Goal: Information Seeking & Learning: Learn about a topic

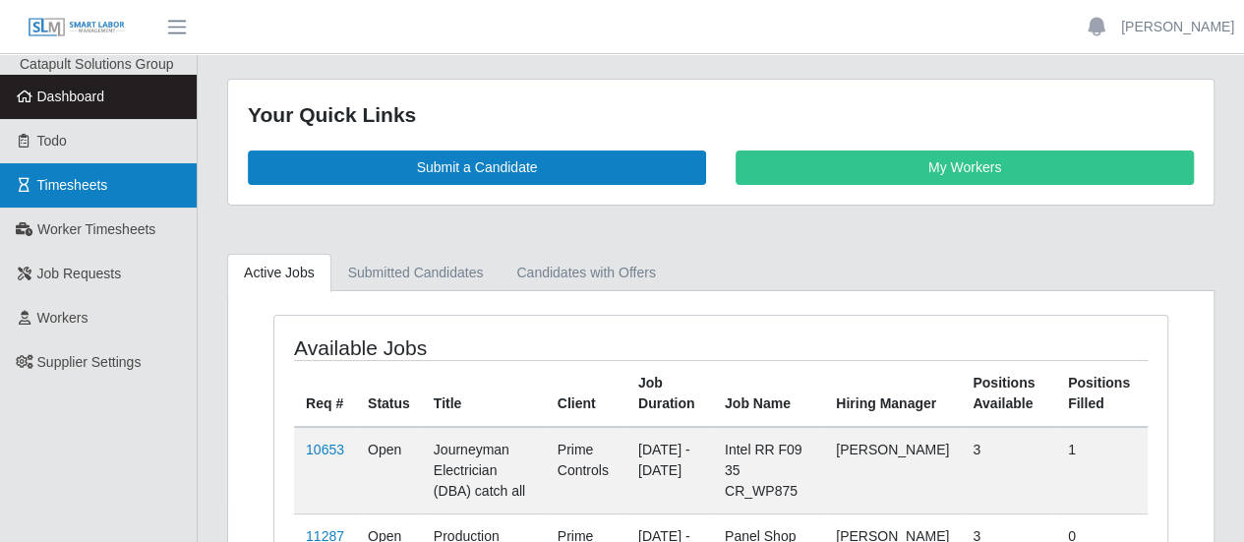
click at [110, 199] on link "Timesheets" at bounding box center [98, 185] width 197 height 44
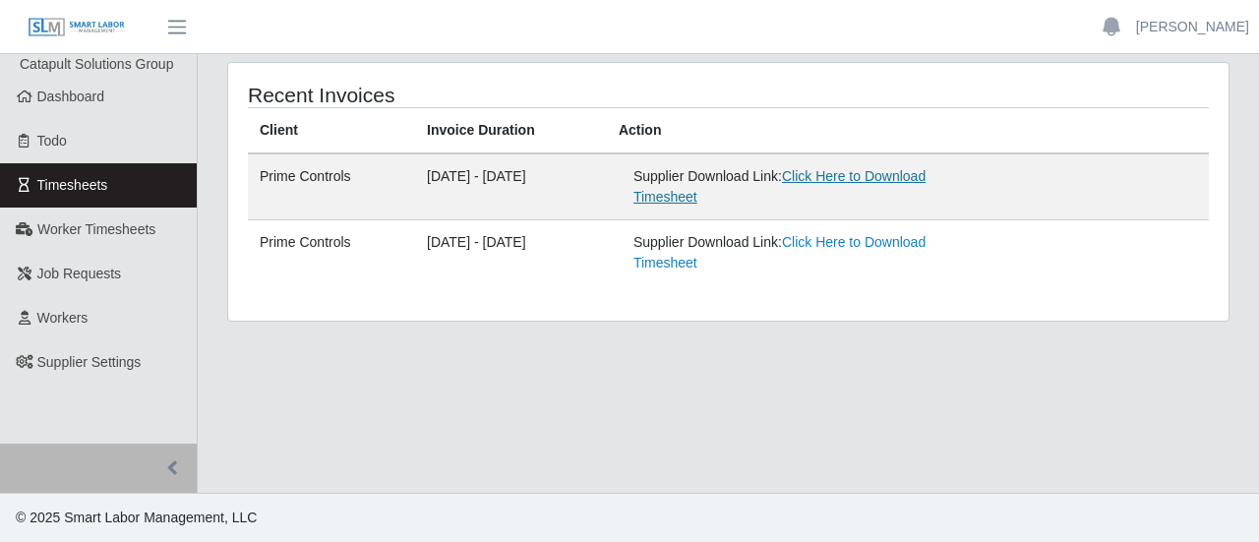
click at [880, 178] on link "Click Here to Download Timesheet" at bounding box center [779, 186] width 292 height 36
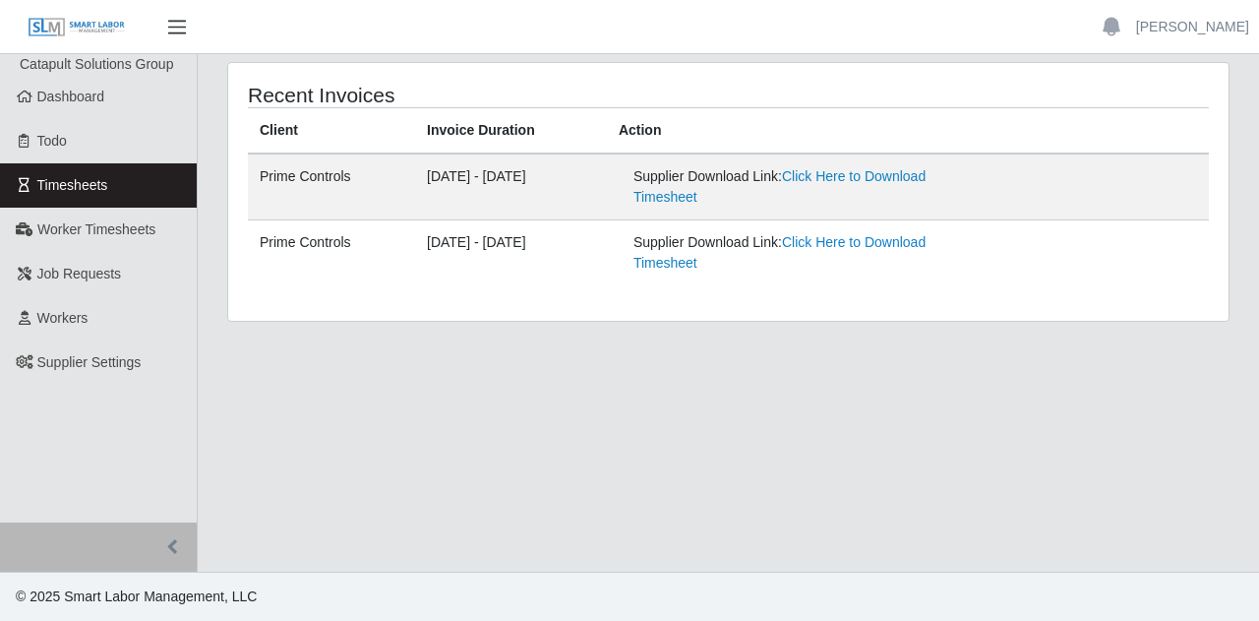
click at [182, 14] on button "button" at bounding box center [176, 27] width 49 height 32
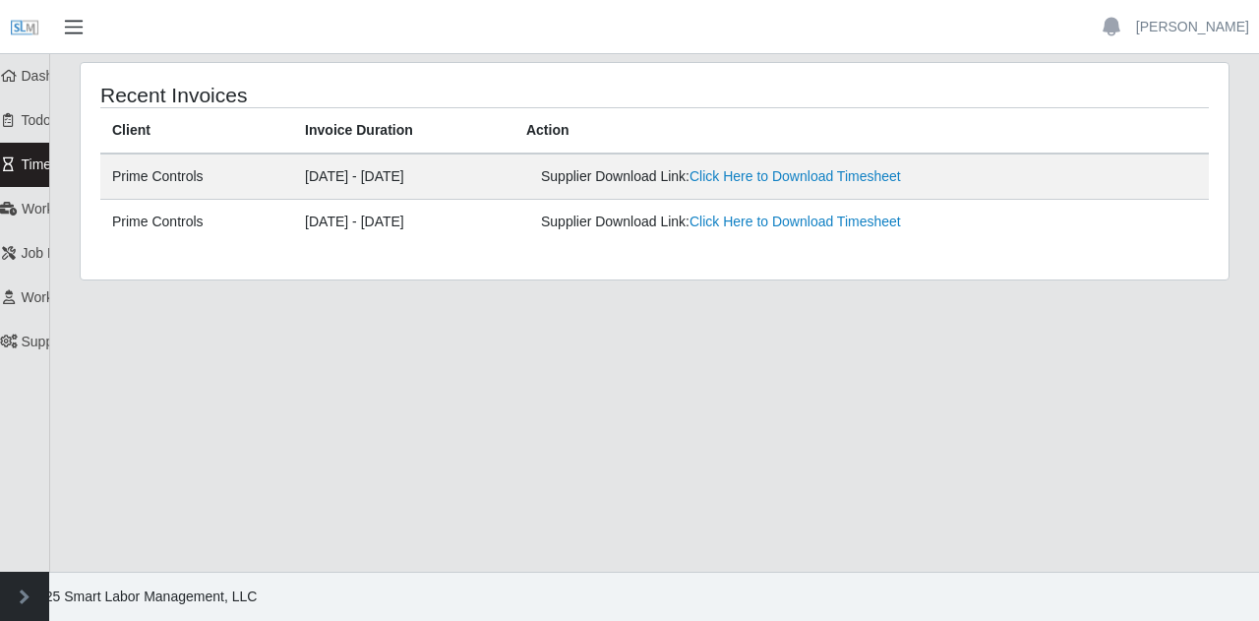
click at [90, 28] on button "button" at bounding box center [73, 27] width 49 height 32
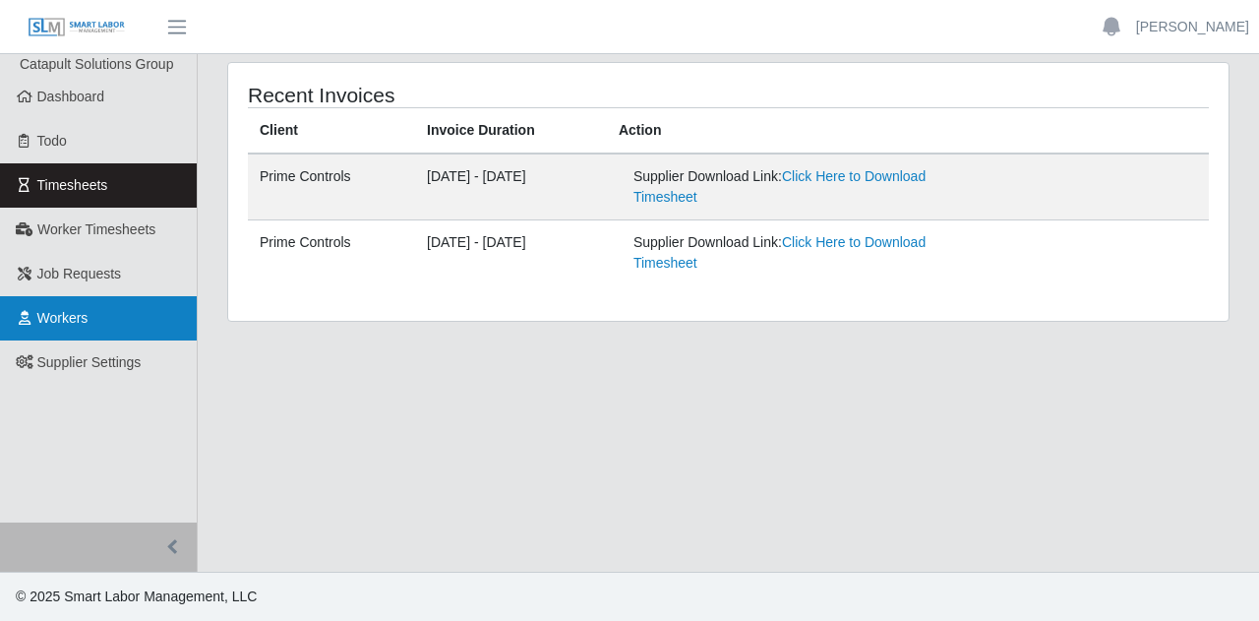
drag, startPoint x: 91, startPoint y: 318, endPoint x: 121, endPoint y: 298, distance: 35.5
click at [91, 318] on link "Workers" at bounding box center [98, 318] width 197 height 44
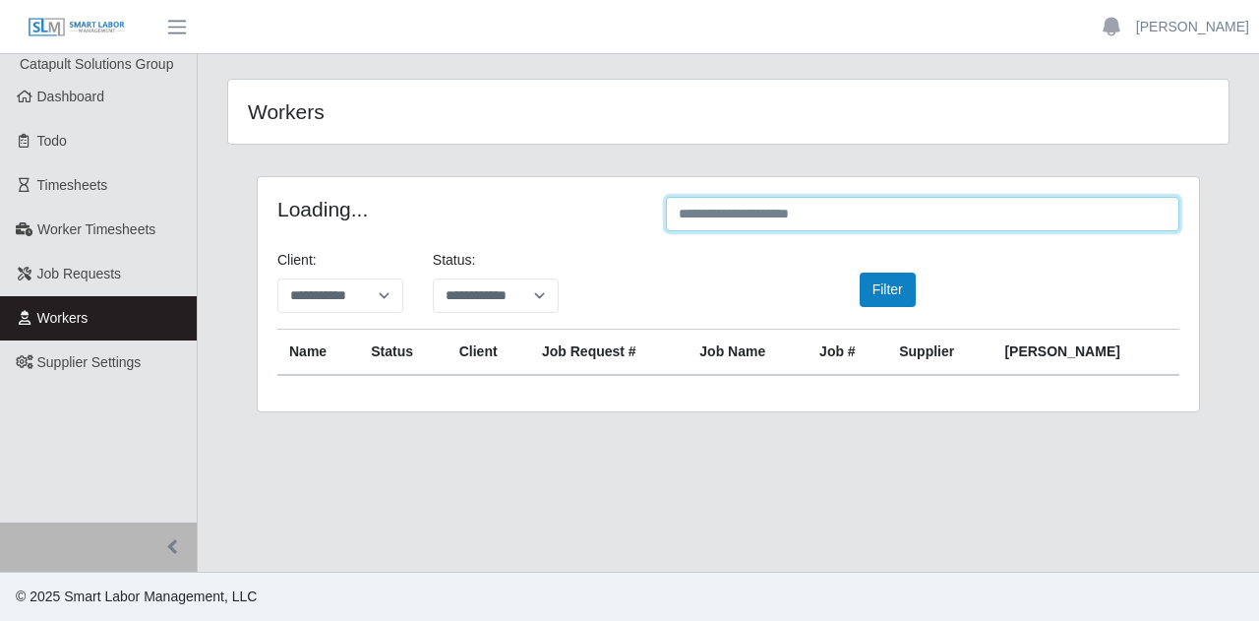
click at [751, 225] on input "text" at bounding box center [922, 214] width 513 height 34
paste input "**********"
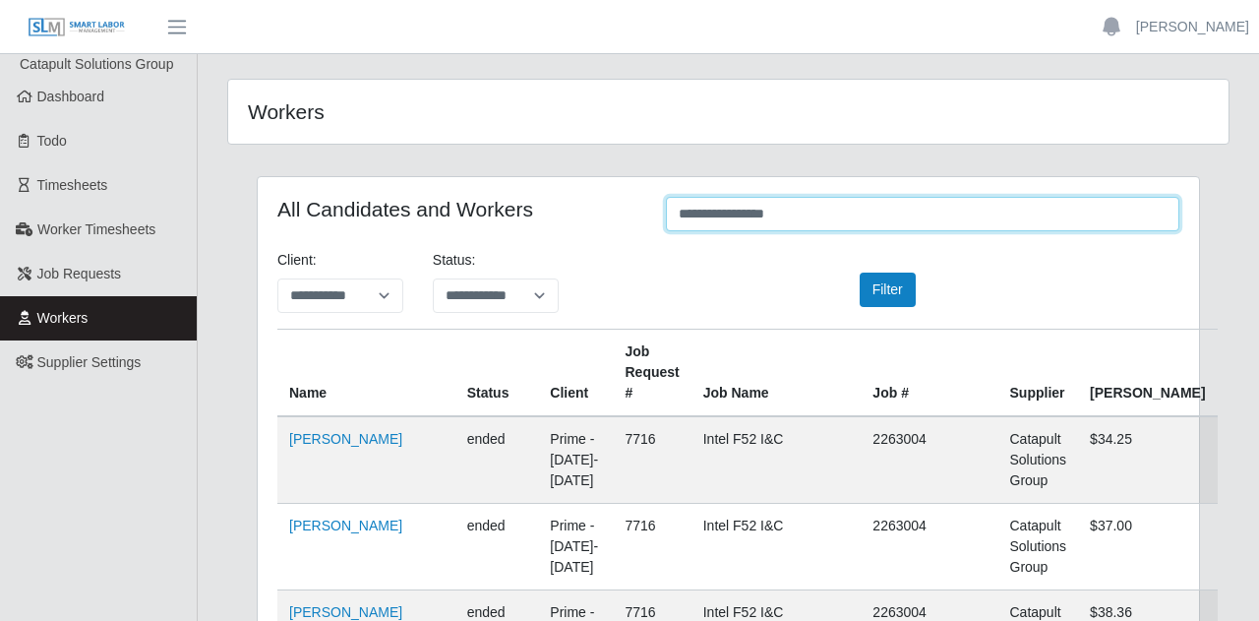
click at [781, 219] on input "**********" at bounding box center [922, 214] width 513 height 34
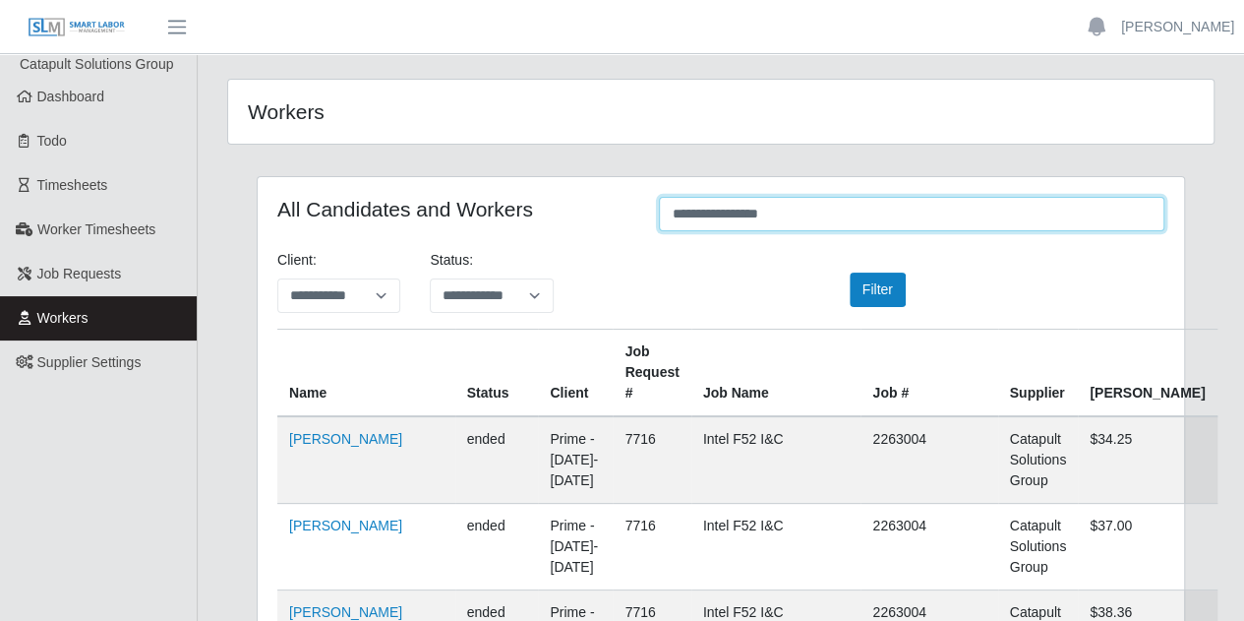
type input "**********"
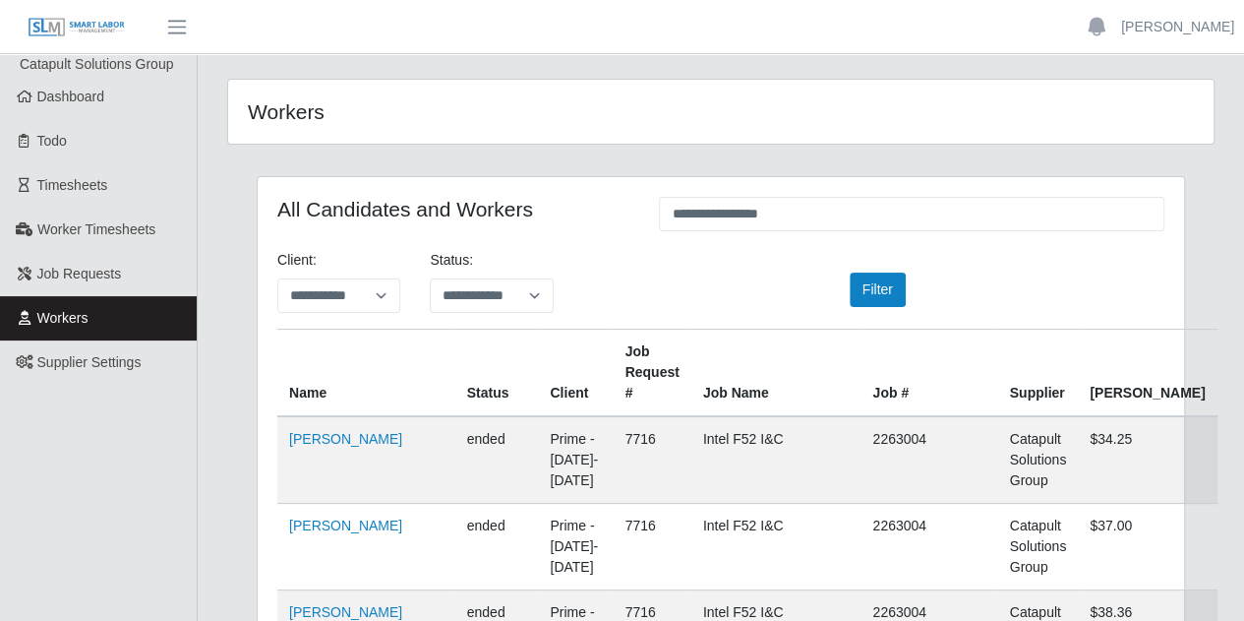
click at [710, 273] on div "**********" at bounding box center [721, 289] width 917 height 79
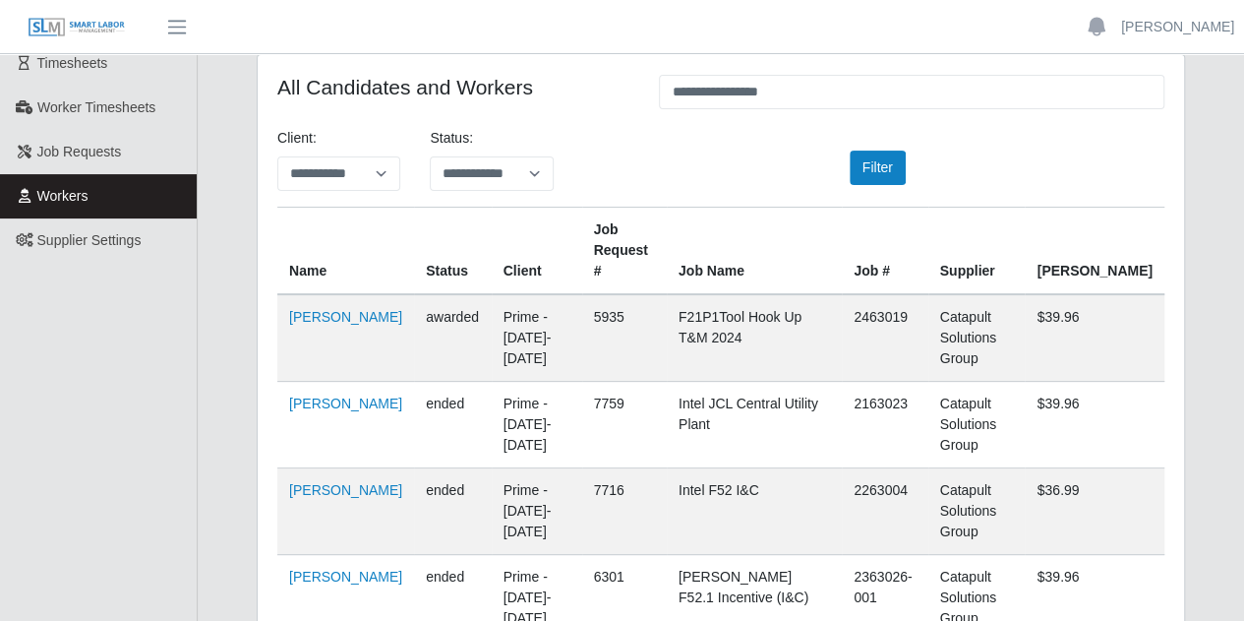
scroll to position [197, 0]
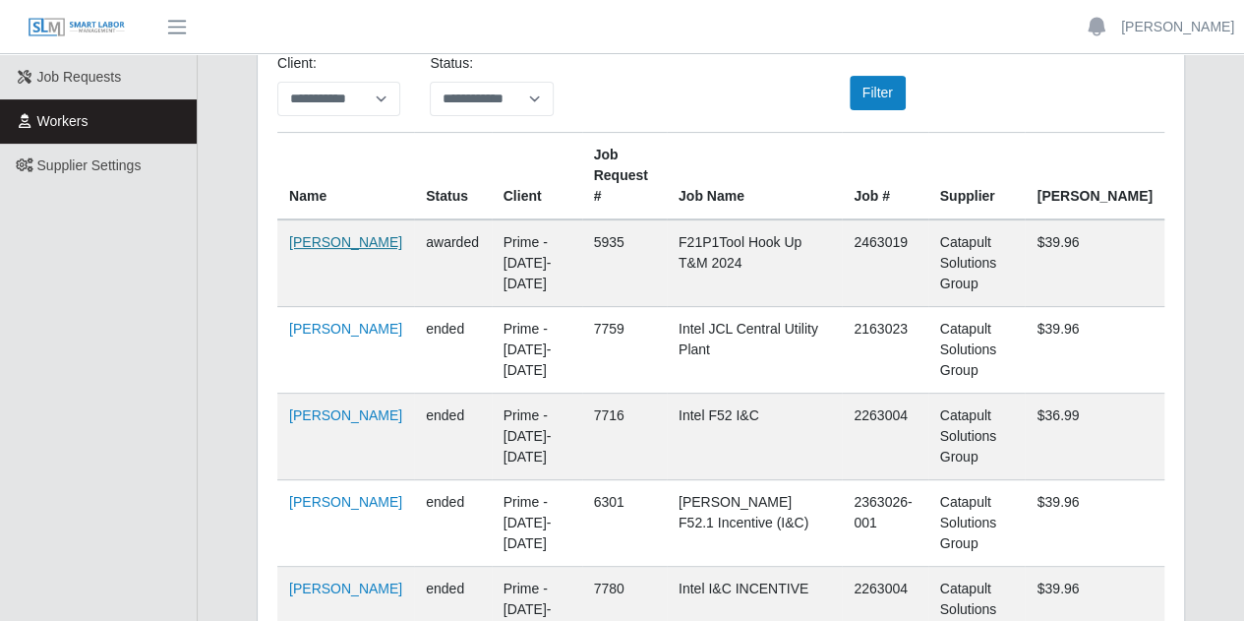
click at [342, 234] on link "Maximiano Serrano" at bounding box center [345, 242] width 113 height 16
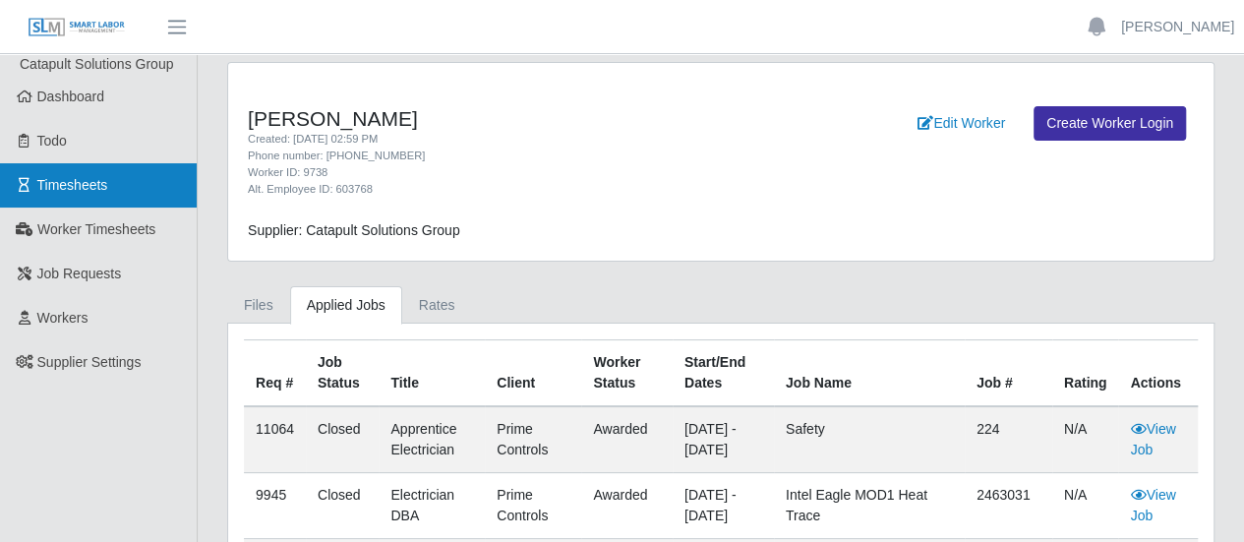
click at [81, 178] on span "Timesheets" at bounding box center [72, 185] width 71 height 16
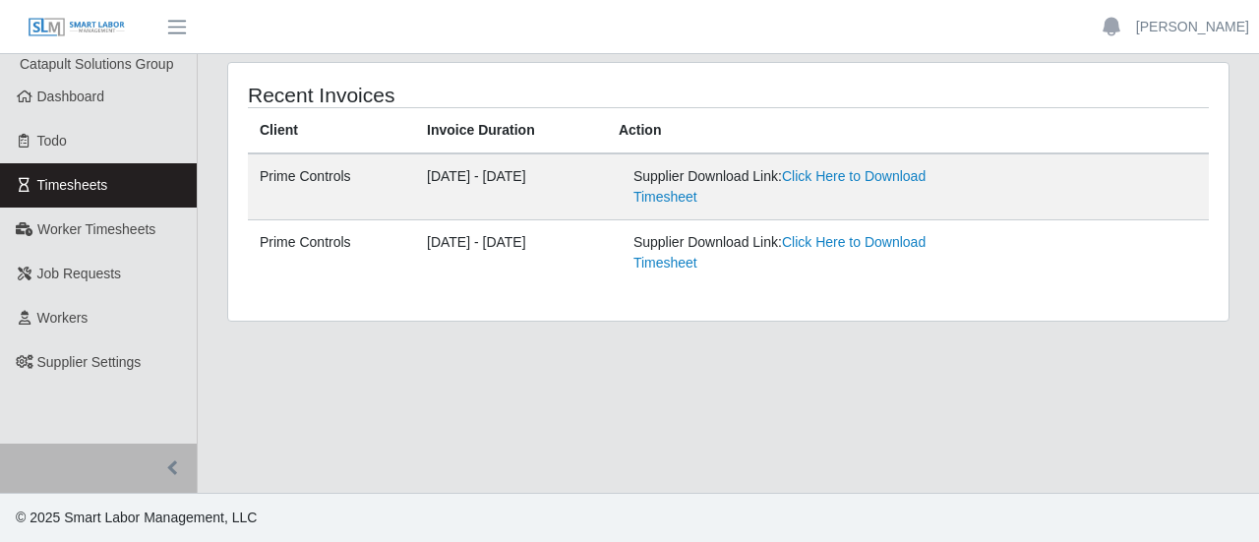
click at [540, 390] on main "Recent Invoices Client Invoice Duration Action Prime Controls [DATE] - [DATE] S…" at bounding box center [728, 273] width 1061 height 439
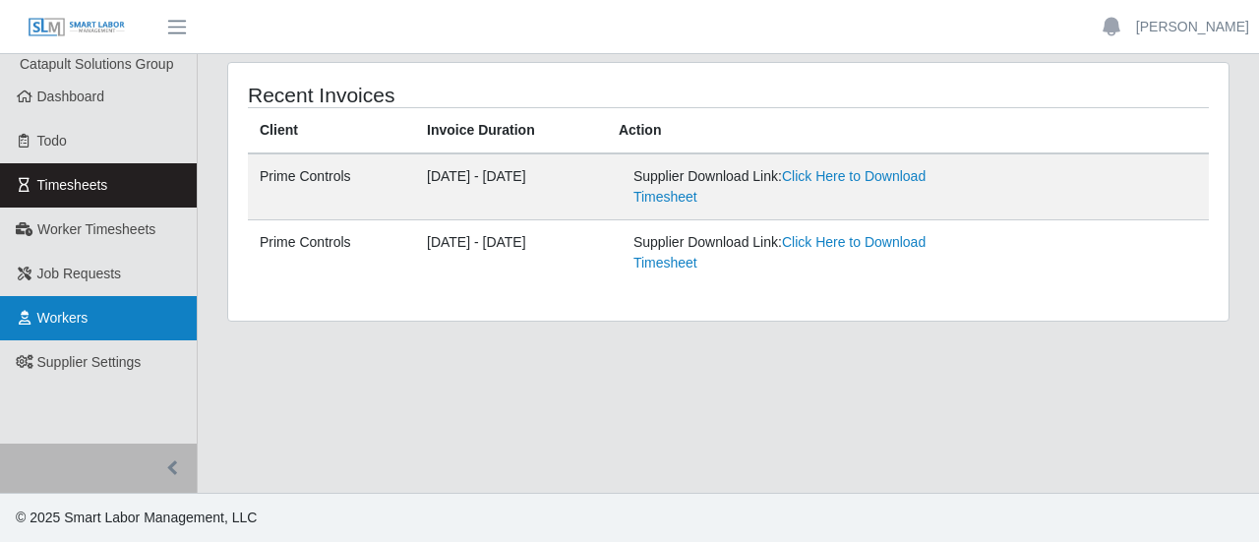
click at [122, 300] on link "Workers" at bounding box center [98, 318] width 197 height 44
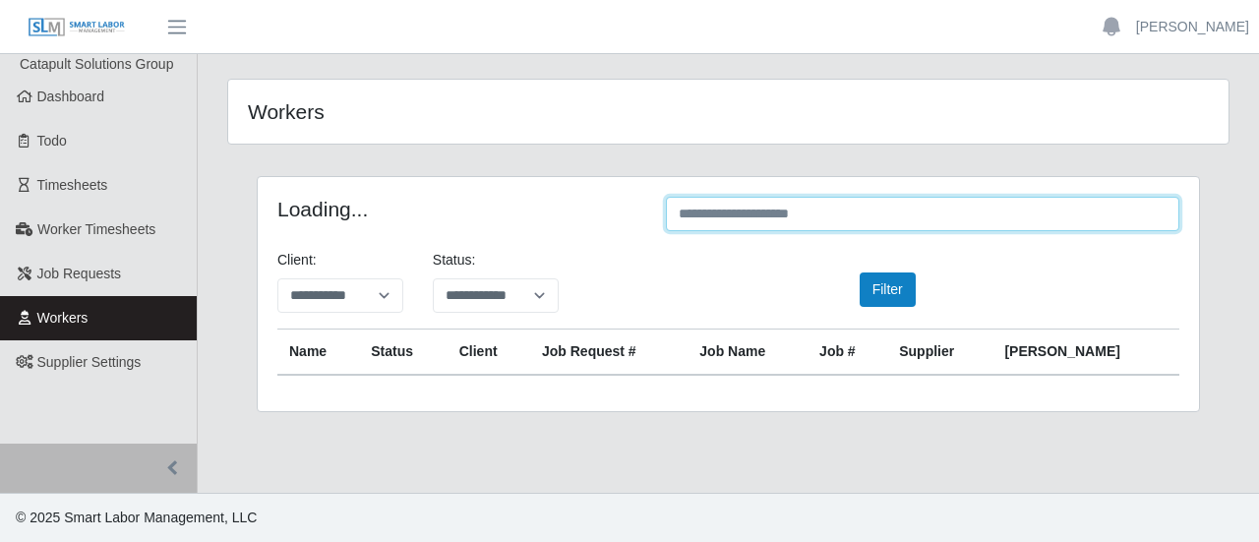
click at [770, 221] on input "text" at bounding box center [922, 214] width 513 height 34
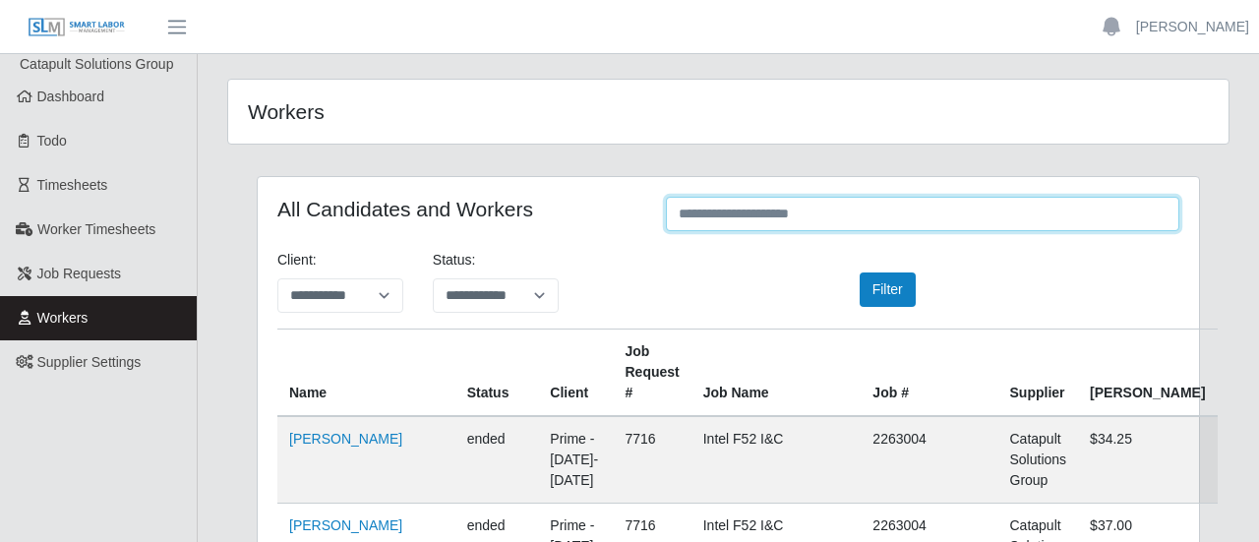
click at [780, 217] on input "text" at bounding box center [922, 214] width 513 height 34
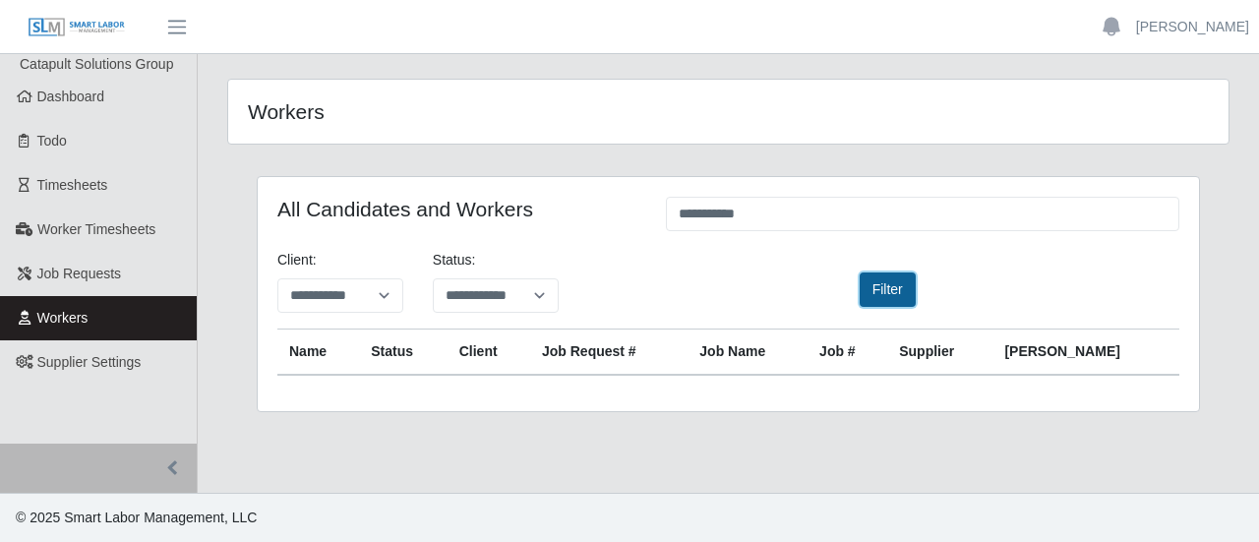
click at [873, 290] on button "Filter" at bounding box center [888, 289] width 56 height 34
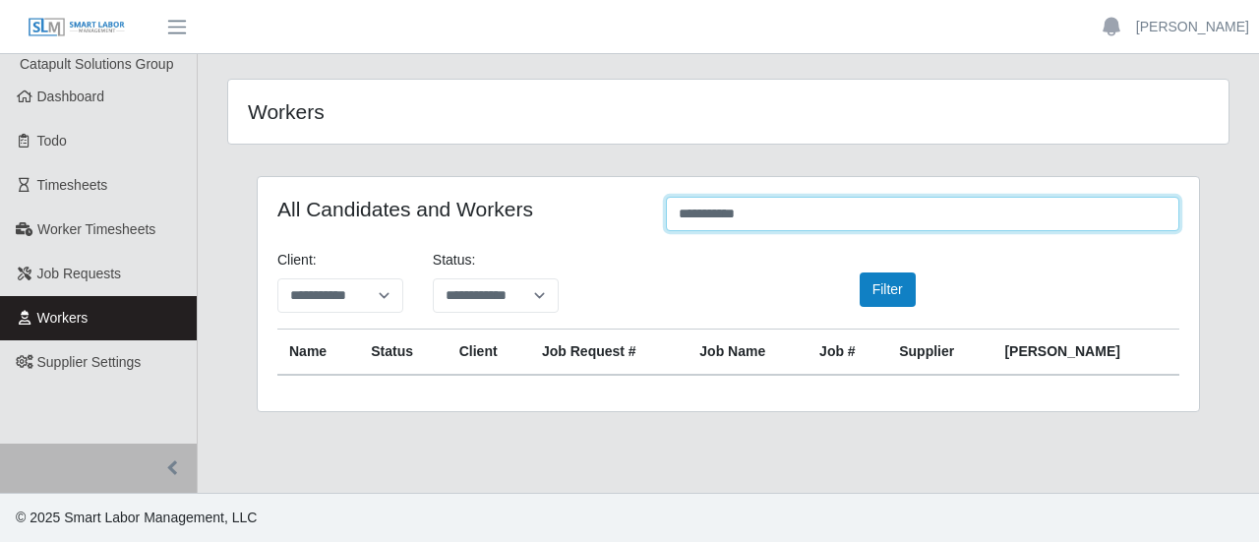
click at [820, 218] on input "**********" at bounding box center [922, 214] width 513 height 34
click at [775, 219] on input "**********" at bounding box center [922, 214] width 513 height 34
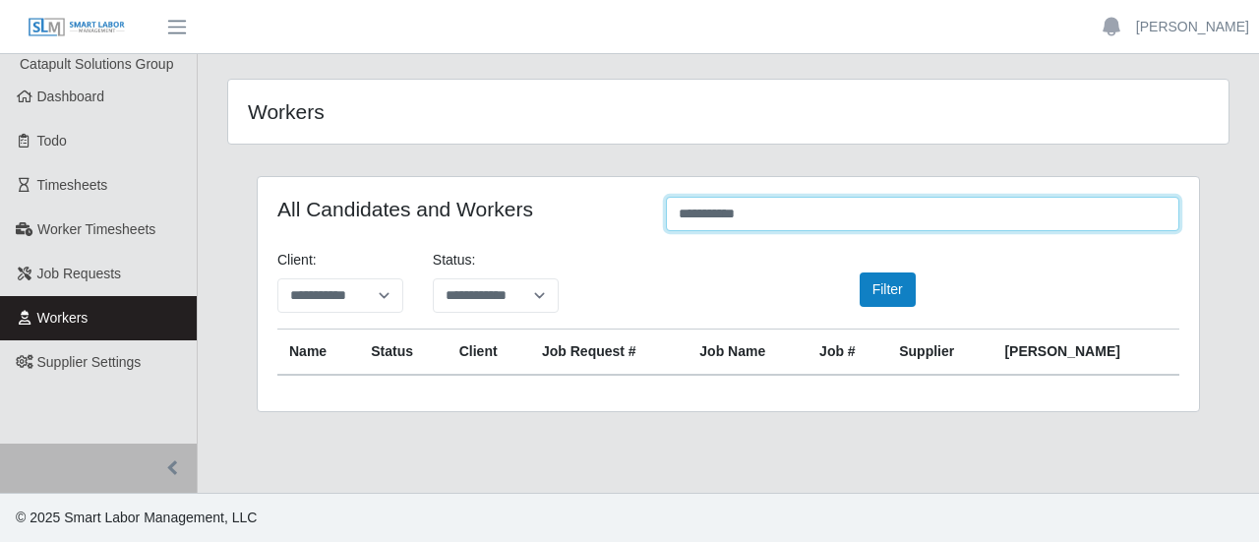
click at [775, 219] on input "**********" at bounding box center [922, 214] width 513 height 34
paste input "**********"
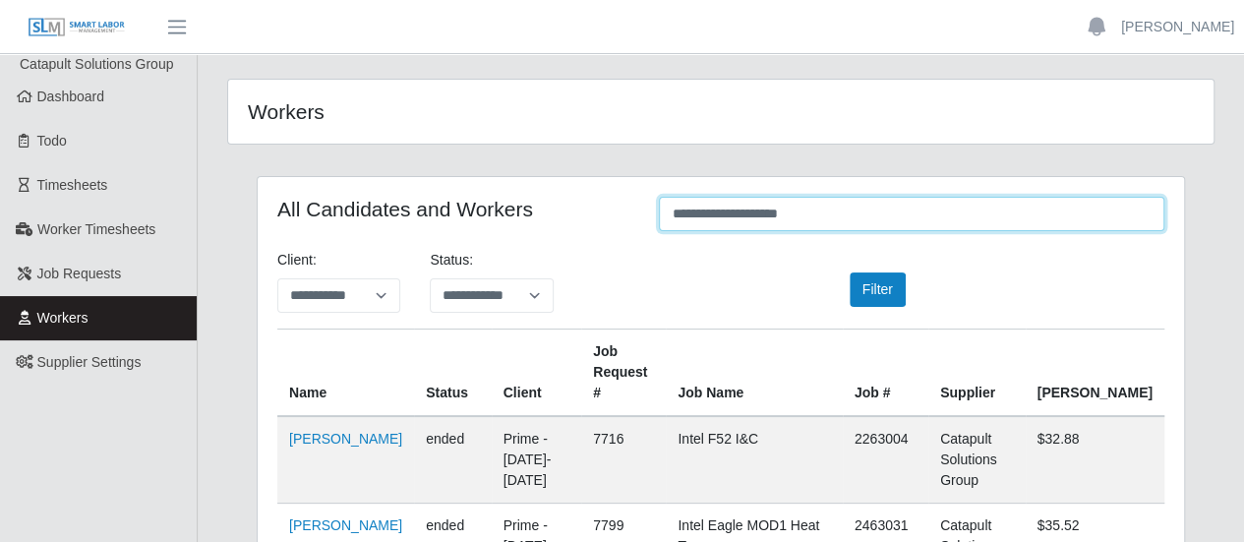
type input "**********"
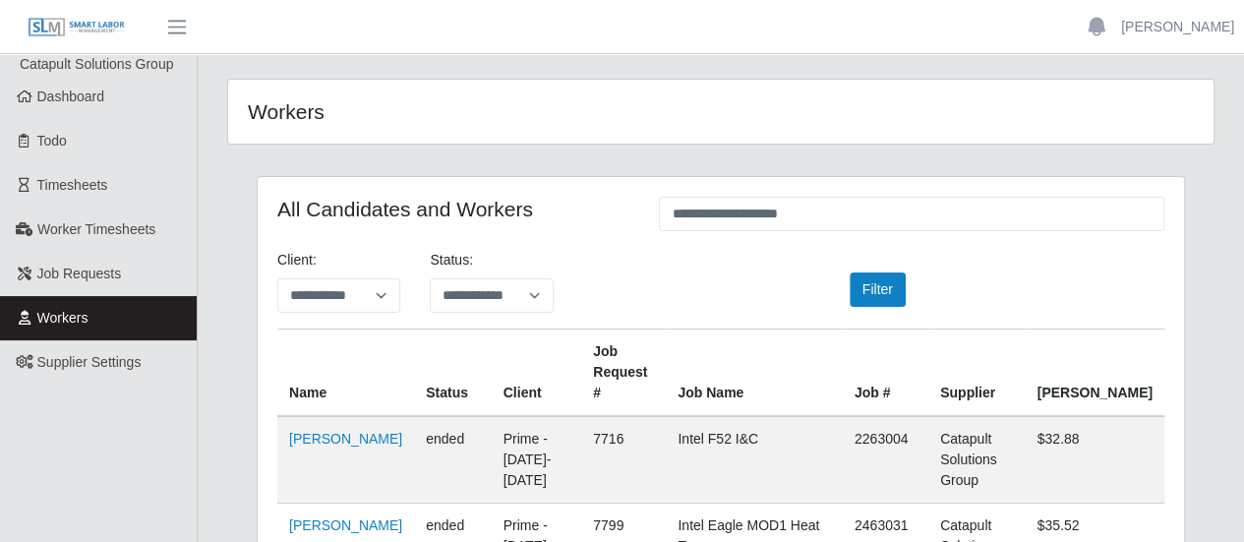
click at [720, 256] on div "**********" at bounding box center [721, 289] width 917 height 79
click at [312, 431] on link "David Bojorquez Parra" at bounding box center [345, 439] width 113 height 16
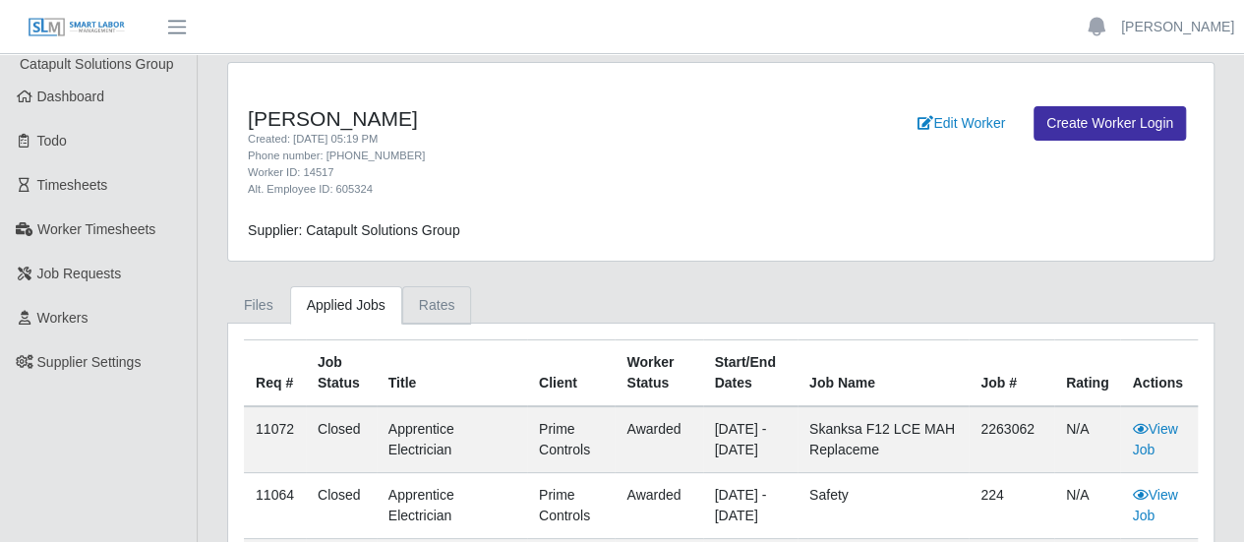
click at [402, 301] on link "Rates" at bounding box center [437, 305] width 70 height 38
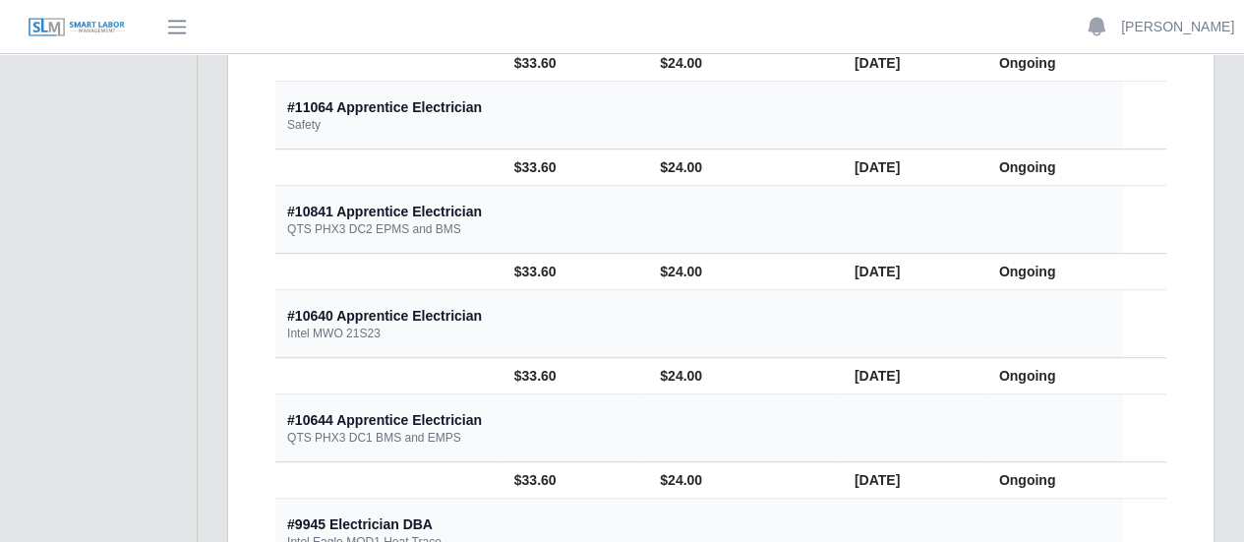
scroll to position [492, 0]
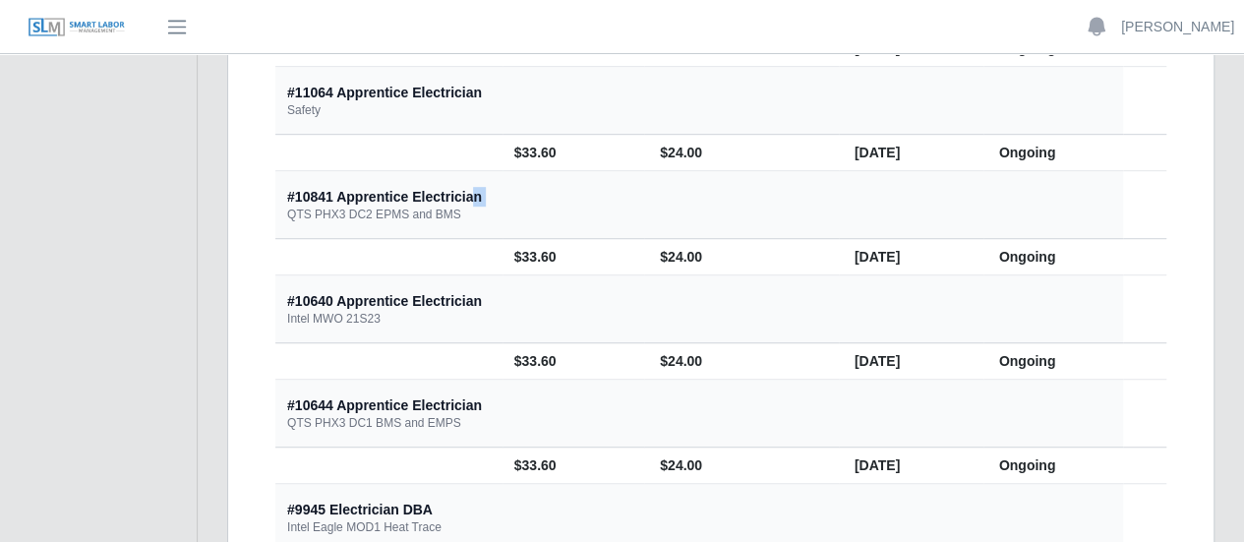
drag, startPoint x: 284, startPoint y: 208, endPoint x: 473, endPoint y: 208, distance: 188.9
click at [473, 208] on th "#10841 Apprentice Electrician QTS PHX3 DC2 EPMS and BMS" at bounding box center [699, 205] width 848 height 68
click at [476, 210] on div "#10841 Apprentice Electrician QTS PHX3 DC2 EPMS and BMS" at bounding box center [384, 204] width 195 height 35
drag, startPoint x: 938, startPoint y: 139, endPoint x: 1023, endPoint y: 148, distance: 85.1
click at [1023, 148] on tr "$33.60 $24.00 [DATE] Ongoing" at bounding box center [720, 153] width 891 height 36
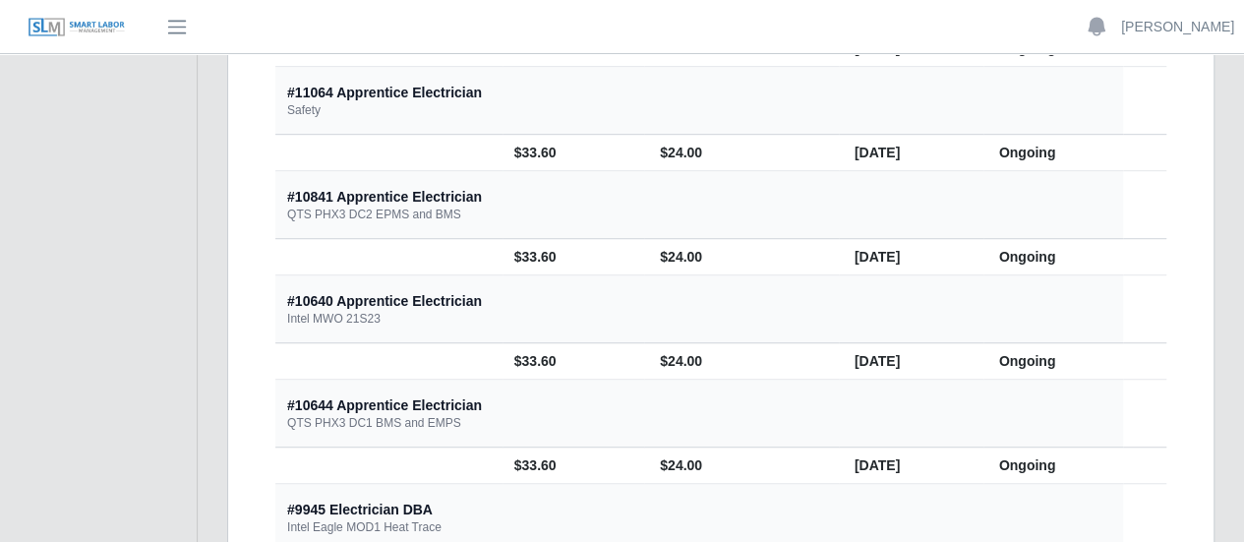
click at [1031, 153] on td "Ongoing" at bounding box center [1054, 153] width 140 height 36
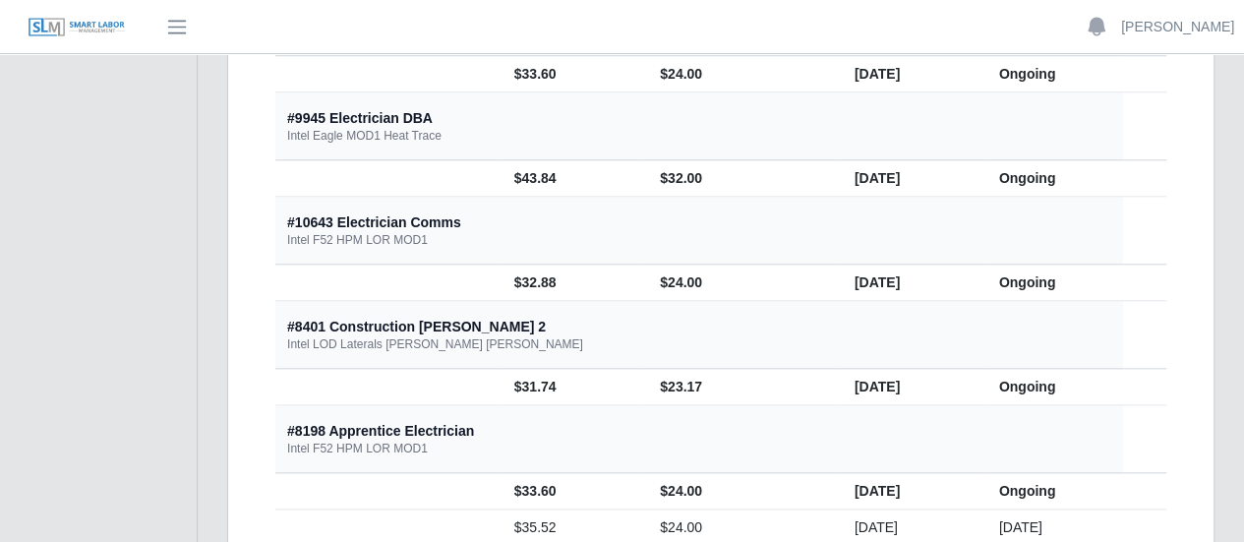
scroll to position [913, 0]
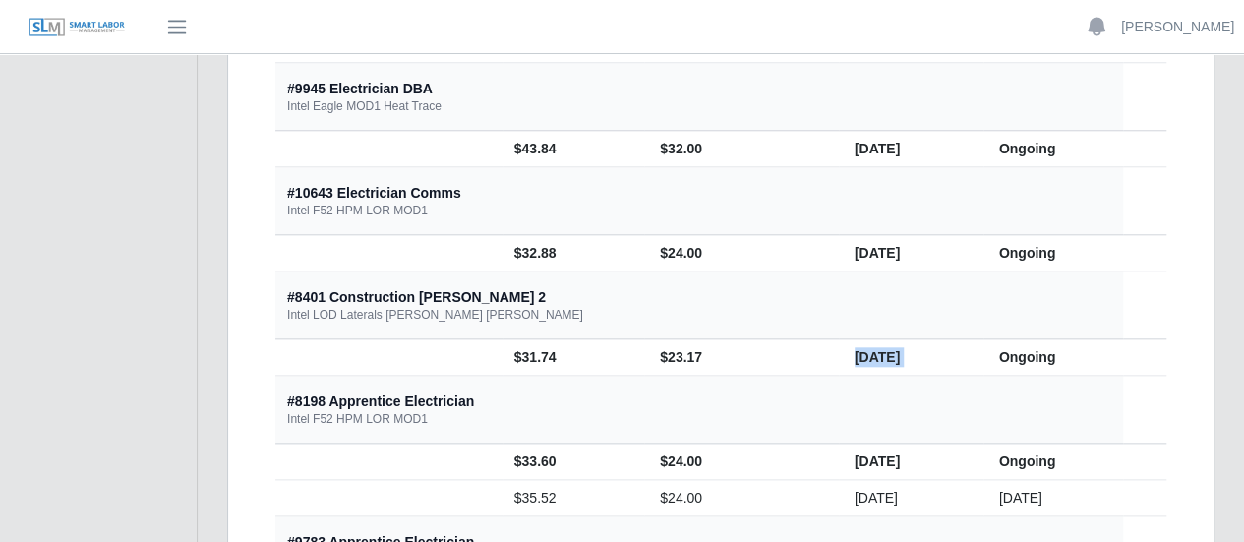
drag, startPoint x: 759, startPoint y: 357, endPoint x: 959, endPoint y: 347, distance: 199.9
click at [959, 347] on tr "$31.74 $23.17 [DATE] Ongoing" at bounding box center [720, 357] width 891 height 36
click at [1023, 355] on td "Ongoing" at bounding box center [1054, 357] width 140 height 36
drag, startPoint x: 1023, startPoint y: 355, endPoint x: 339, endPoint y: 353, distance: 683.6
click at [339, 353] on tr "$31.74 $23.17 [DATE] Ongoing" at bounding box center [720, 357] width 891 height 36
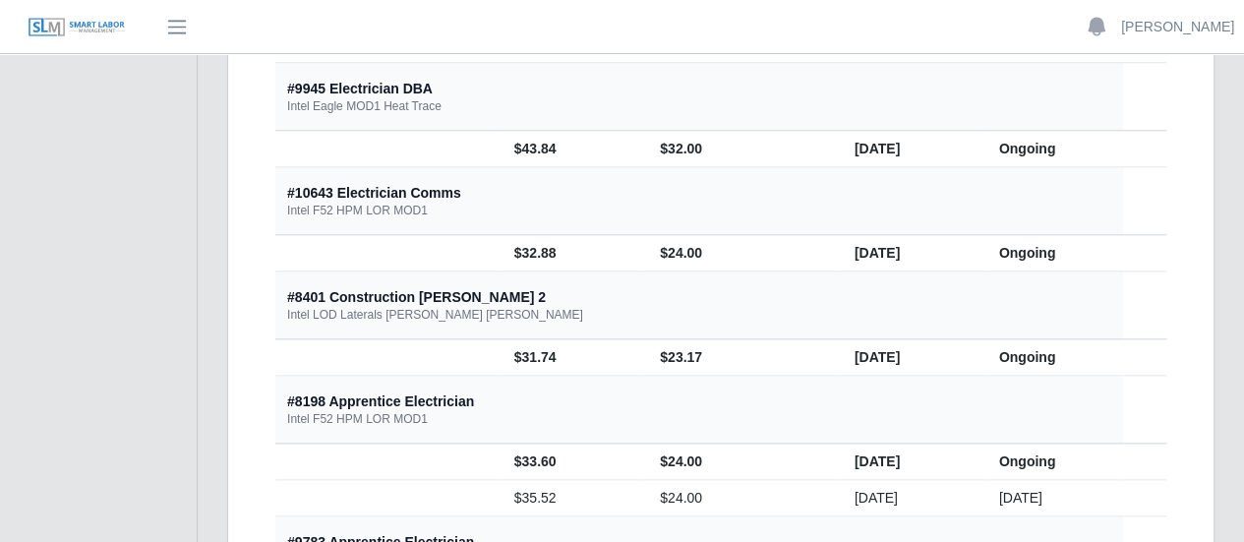
click at [858, 352] on td "[DATE]" at bounding box center [911, 357] width 145 height 36
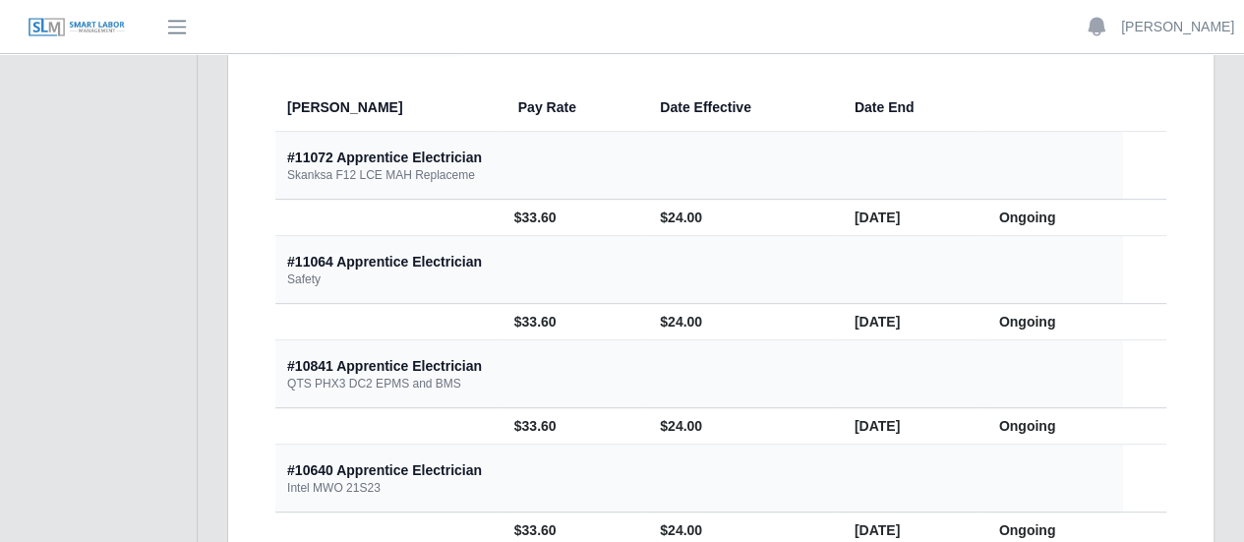
scroll to position [1193, 0]
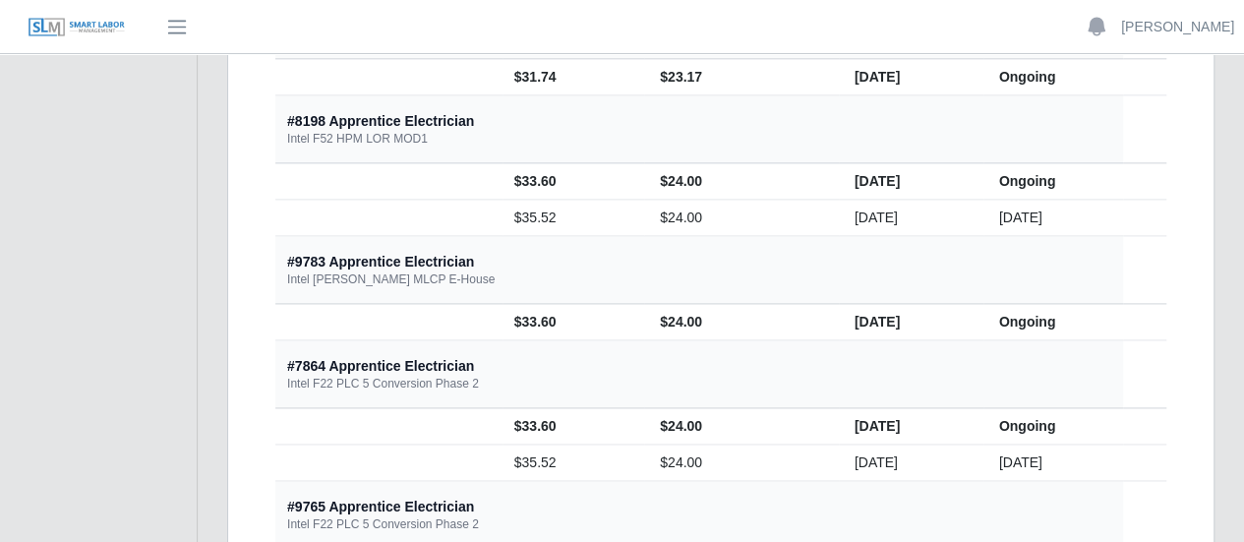
drag, startPoint x: 417, startPoint y: 310, endPoint x: 471, endPoint y: 313, distance: 54.2
click at [503, 313] on td "$33.60" at bounding box center [574, 322] width 143 height 36
drag, startPoint x: 577, startPoint y: 318, endPoint x: 628, endPoint y: 314, distance: 50.3
click at [644, 314] on td "$24.00" at bounding box center [741, 322] width 195 height 36
click at [653, 314] on td "$24.00" at bounding box center [741, 322] width 195 height 36
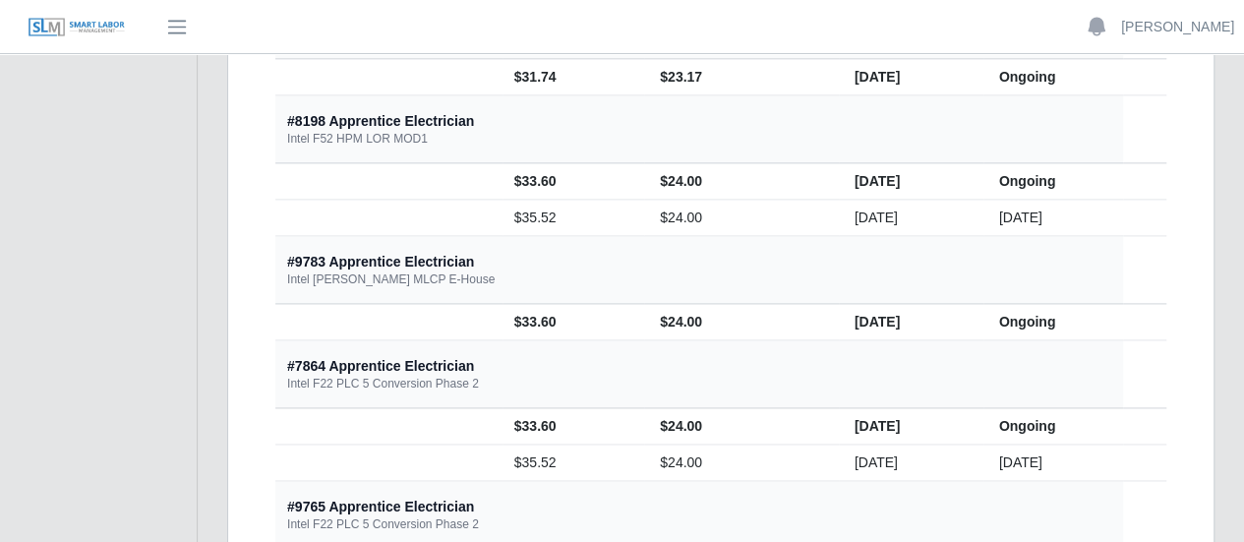
click at [503, 328] on td "$33.60" at bounding box center [574, 322] width 143 height 36
drag, startPoint x: 402, startPoint y: 304, endPoint x: 623, endPoint y: 314, distance: 220.6
click at [623, 314] on tr "$33.60 $24.00 [DATE] Ongoing" at bounding box center [720, 322] width 891 height 36
click at [503, 316] on td "$33.60" at bounding box center [574, 322] width 143 height 36
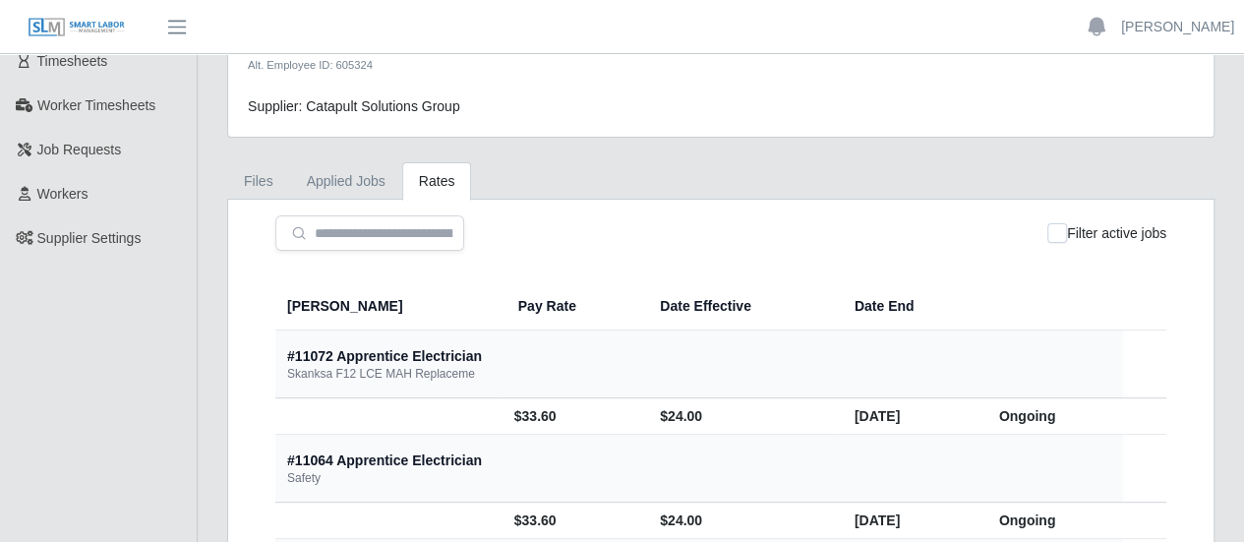
scroll to position [0, 0]
